Goal: Transaction & Acquisition: Obtain resource

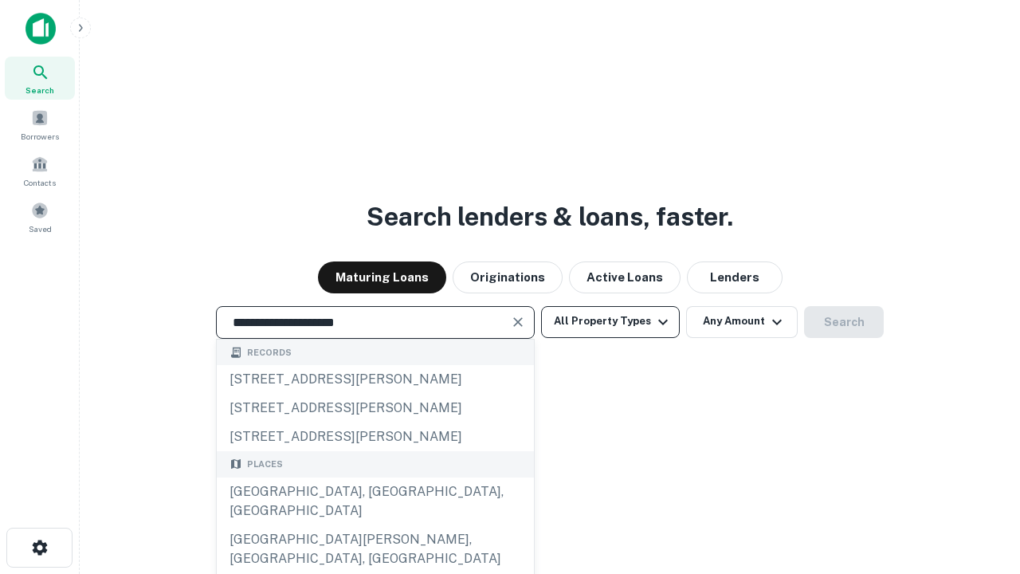
click at [375, 525] on div "[GEOGRAPHIC_DATA], [GEOGRAPHIC_DATA], [GEOGRAPHIC_DATA]" at bounding box center [375, 502] width 317 height 48
type input "**********"
click at [611, 321] on button "All Property Types" at bounding box center [610, 322] width 139 height 32
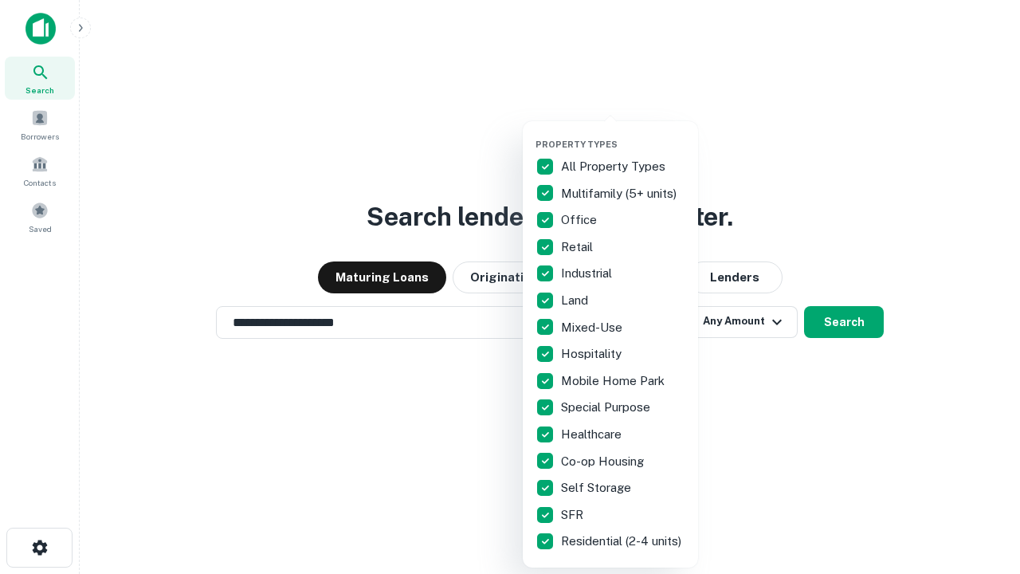
click at [623, 134] on button "button" at bounding box center [623, 134] width 175 height 1
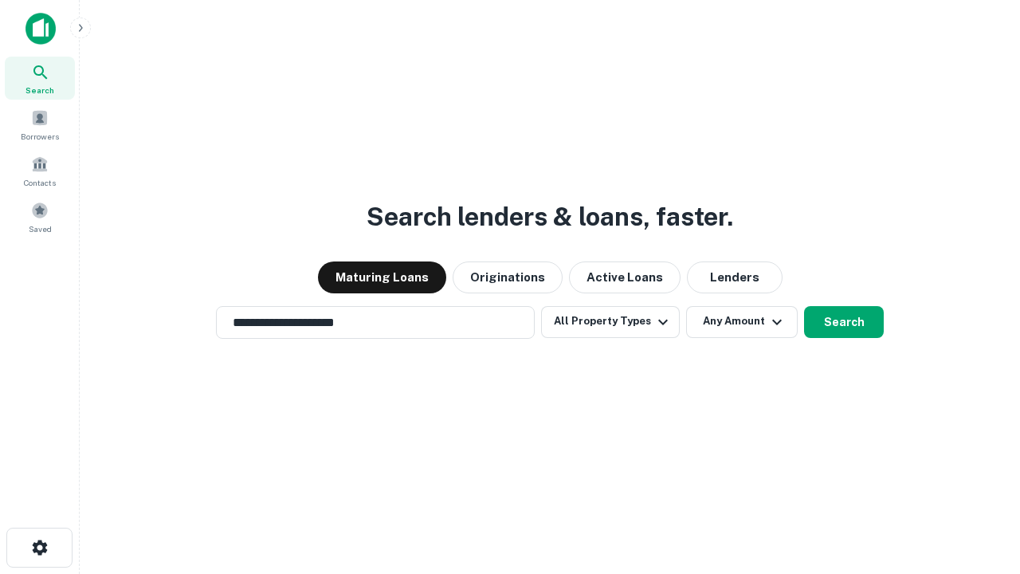
scroll to position [25, 0]
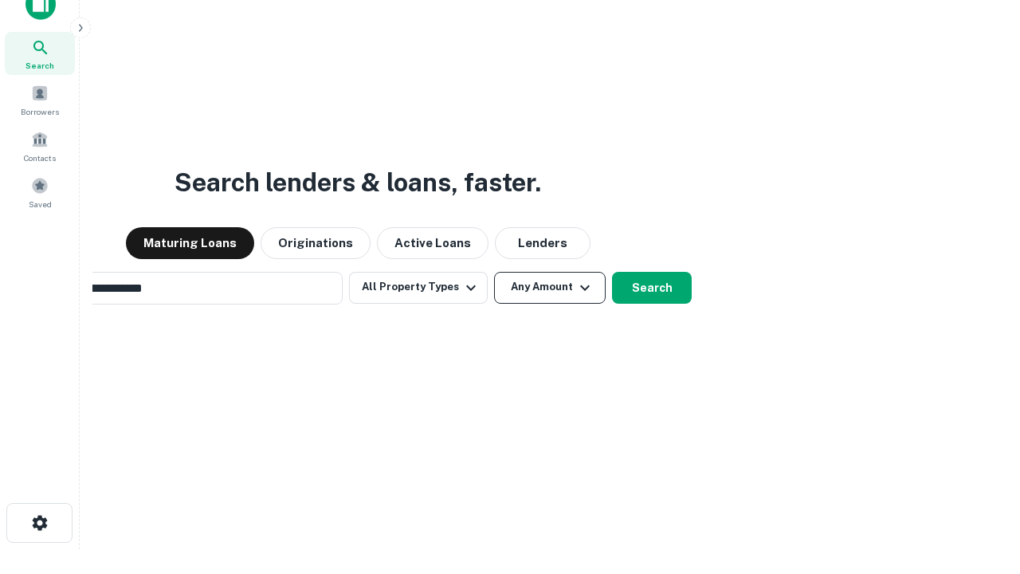
click at [494, 272] on button "Any Amount" at bounding box center [550, 288] width 112 height 32
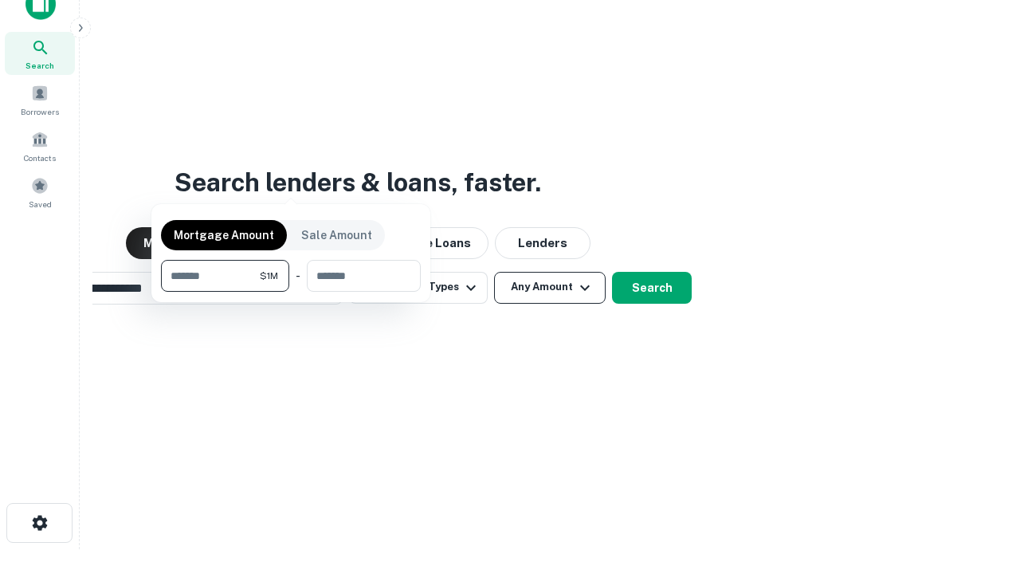
scroll to position [26, 0]
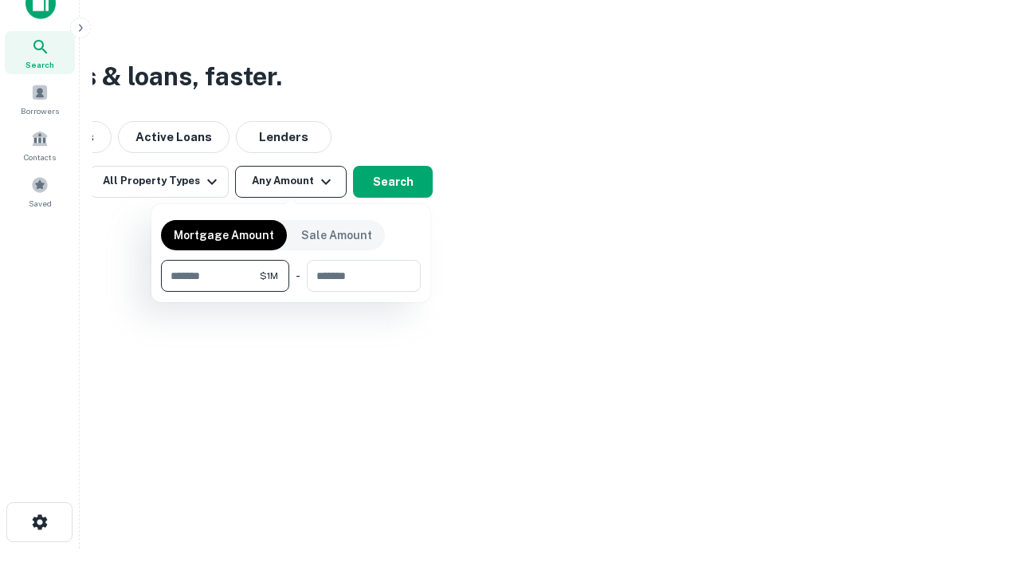
type input "*******"
click at [291, 292] on button "button" at bounding box center [291, 292] width 260 height 1
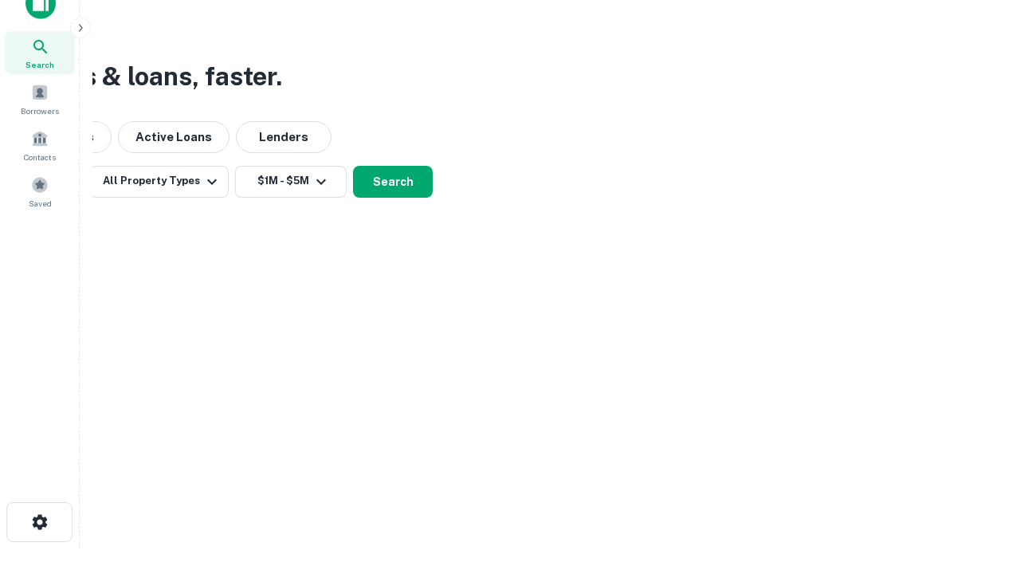
scroll to position [25, 0]
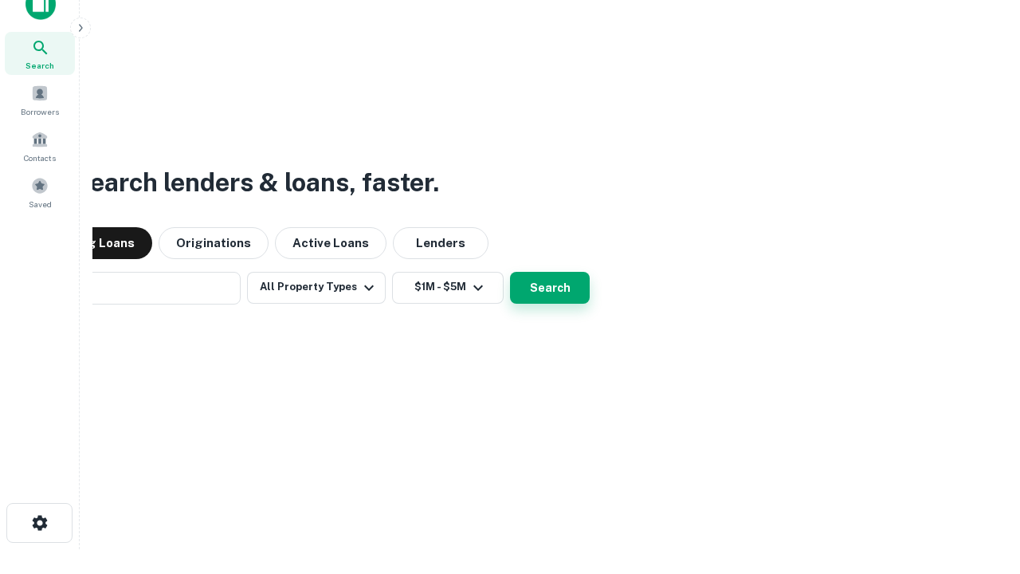
click at [510, 272] on button "Search" at bounding box center [550, 288] width 80 height 32
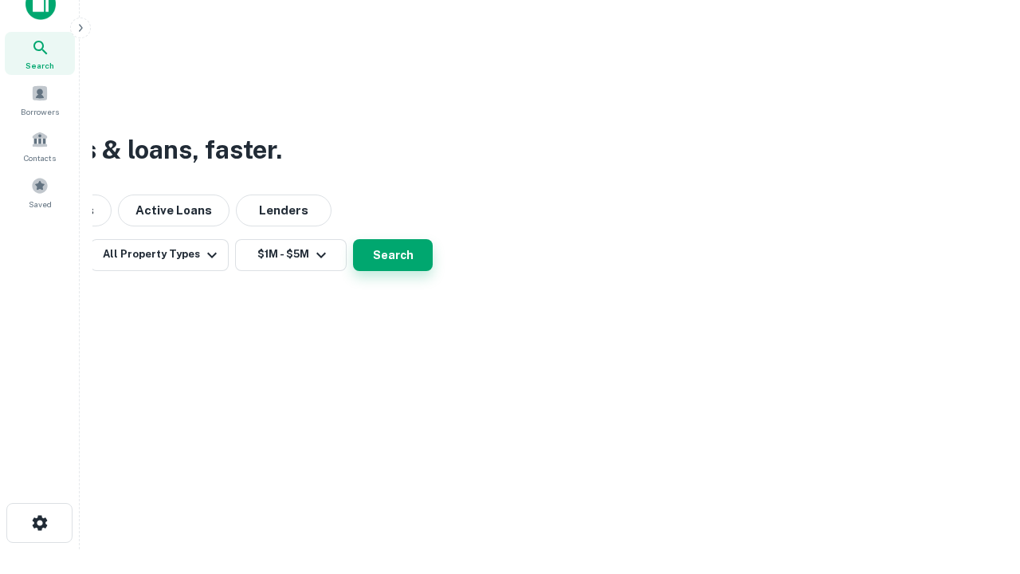
scroll to position [26, 0]
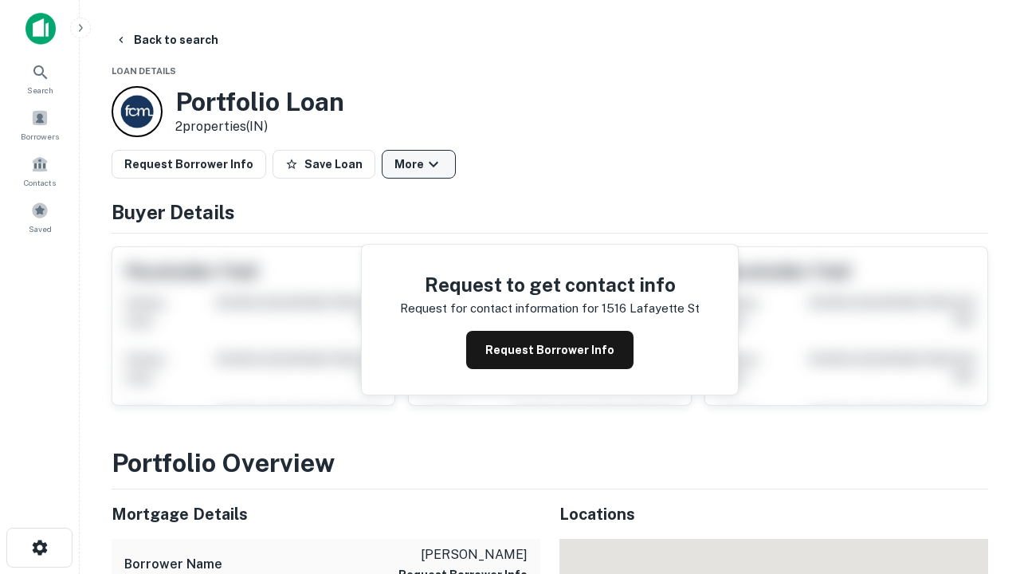
click at [419, 164] on button "More" at bounding box center [419, 164] width 74 height 29
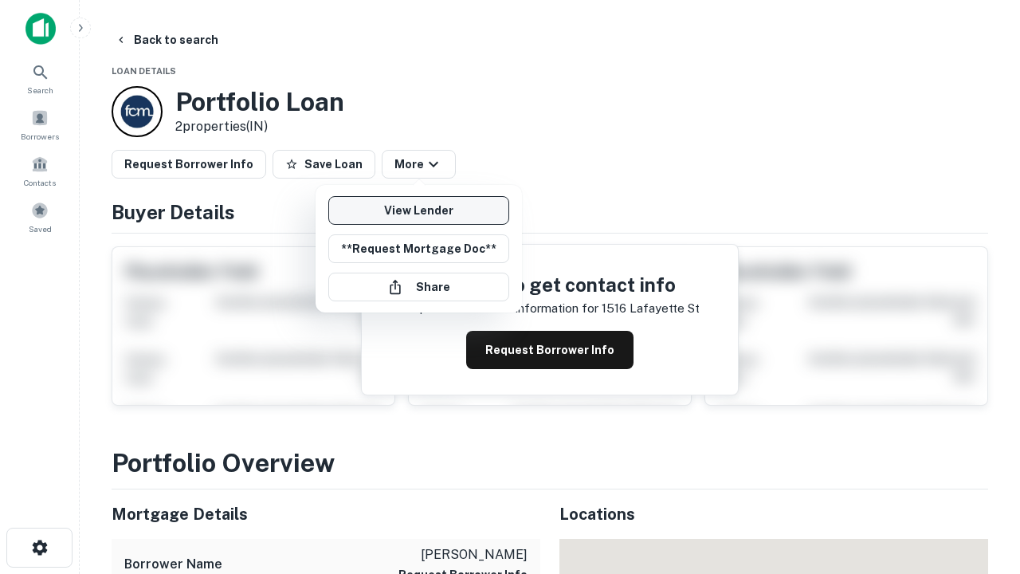
click at [419, 210] on link "View Lender" at bounding box center [418, 210] width 181 height 29
